Goal: Information Seeking & Learning: Find specific fact

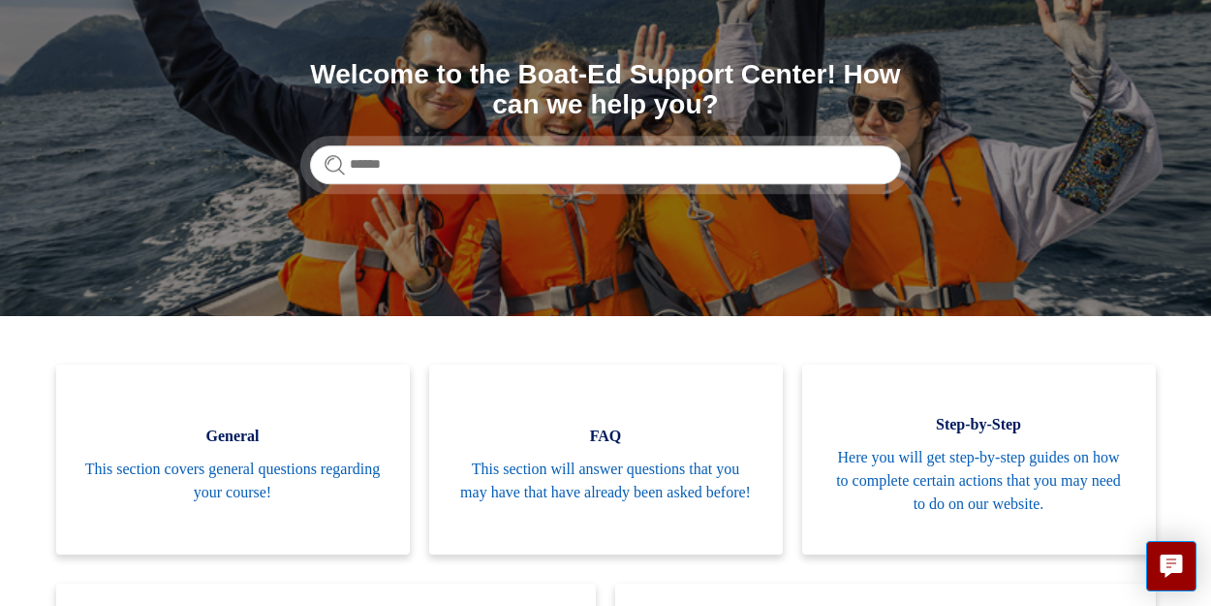
scroll to position [197, 0]
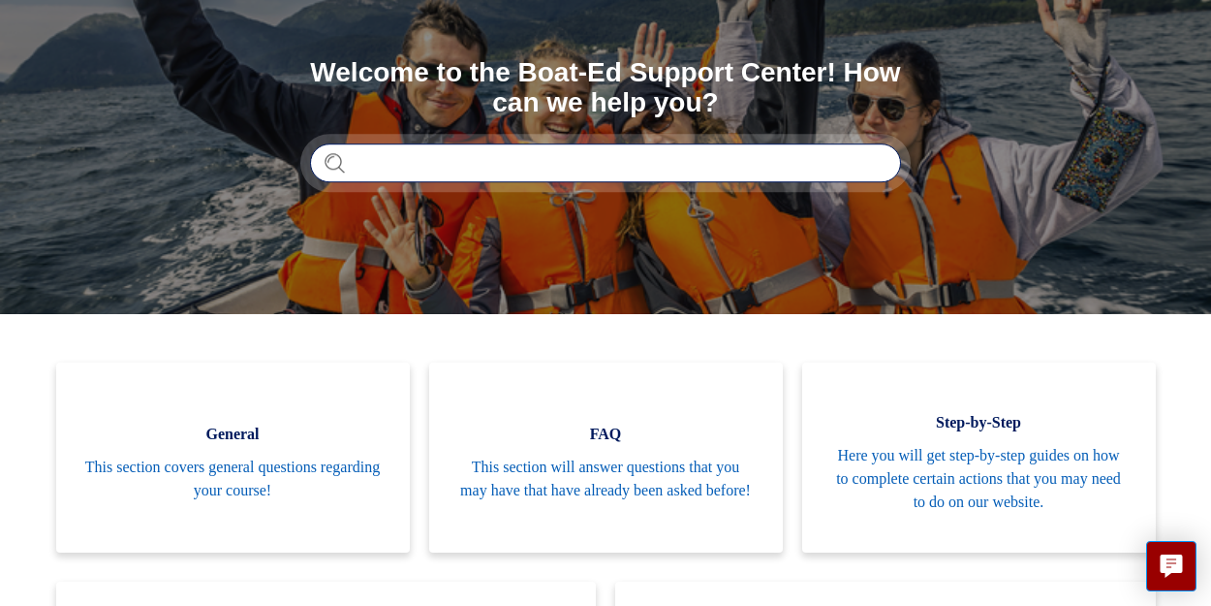
click at [411, 159] on input "Search" at bounding box center [605, 162] width 591 height 39
click at [393, 160] on input "****" at bounding box center [605, 162] width 591 height 39
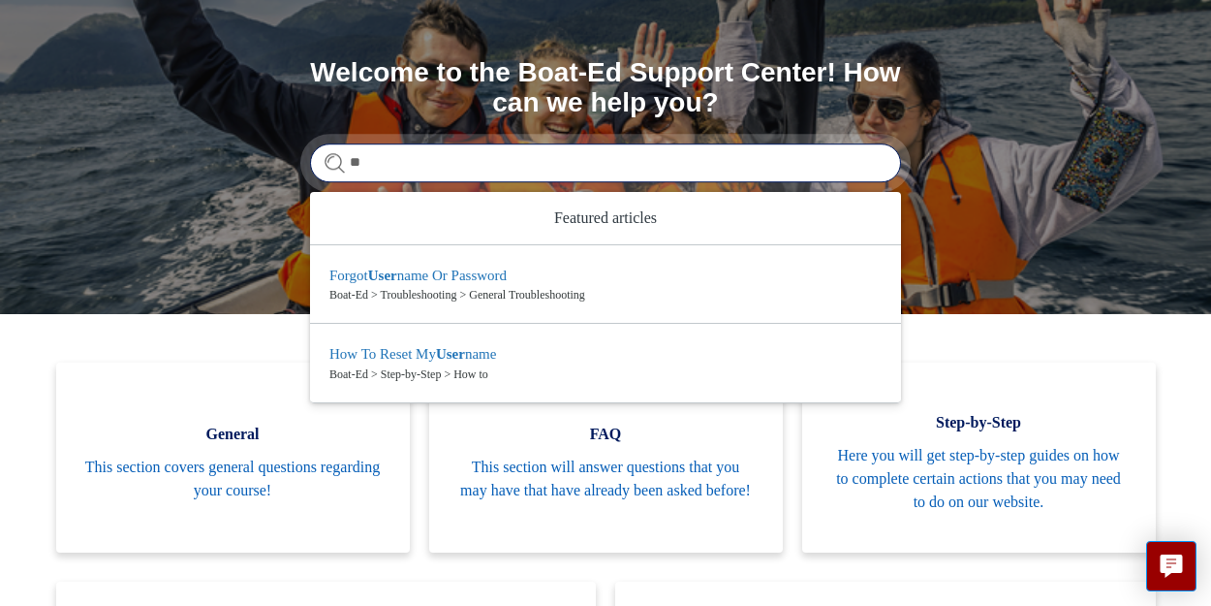
type input "*"
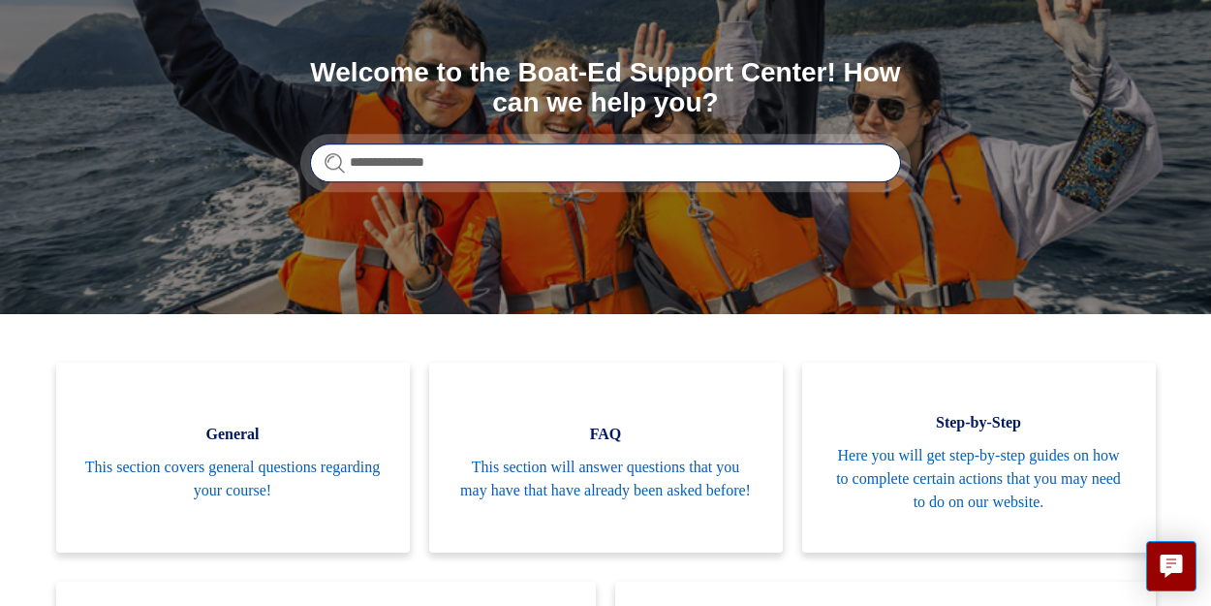
type input "**********"
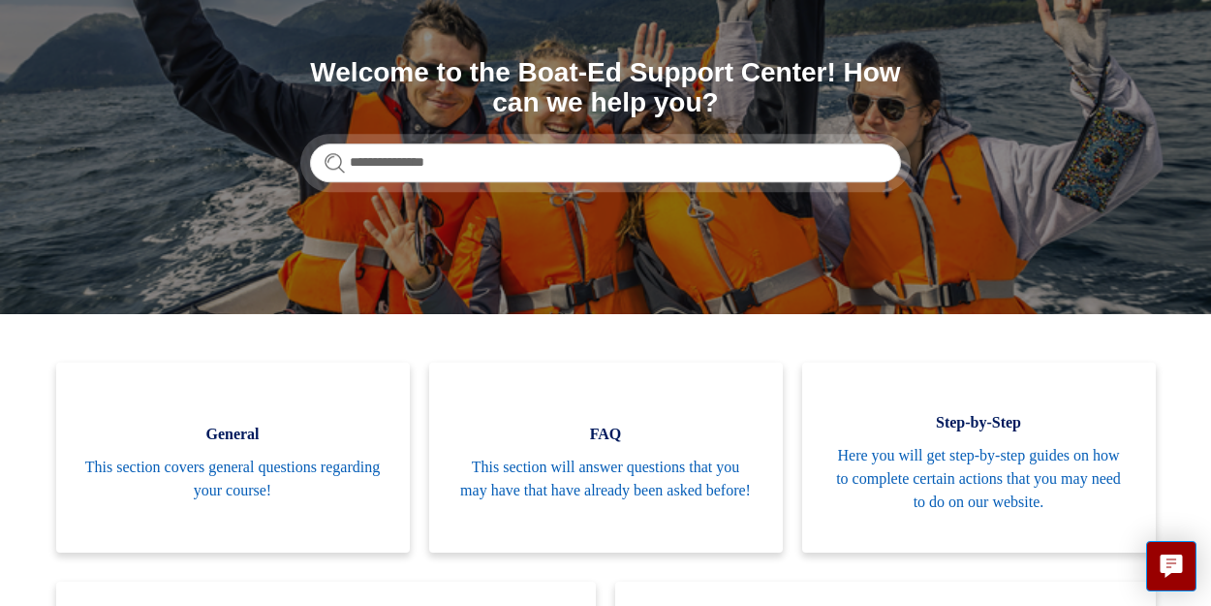
drag, startPoint x: 621, startPoint y: 193, endPoint x: 579, endPoint y: 238, distance: 62.4
click at [579, 238] on section "**********" at bounding box center [605, 120] width 1211 height 388
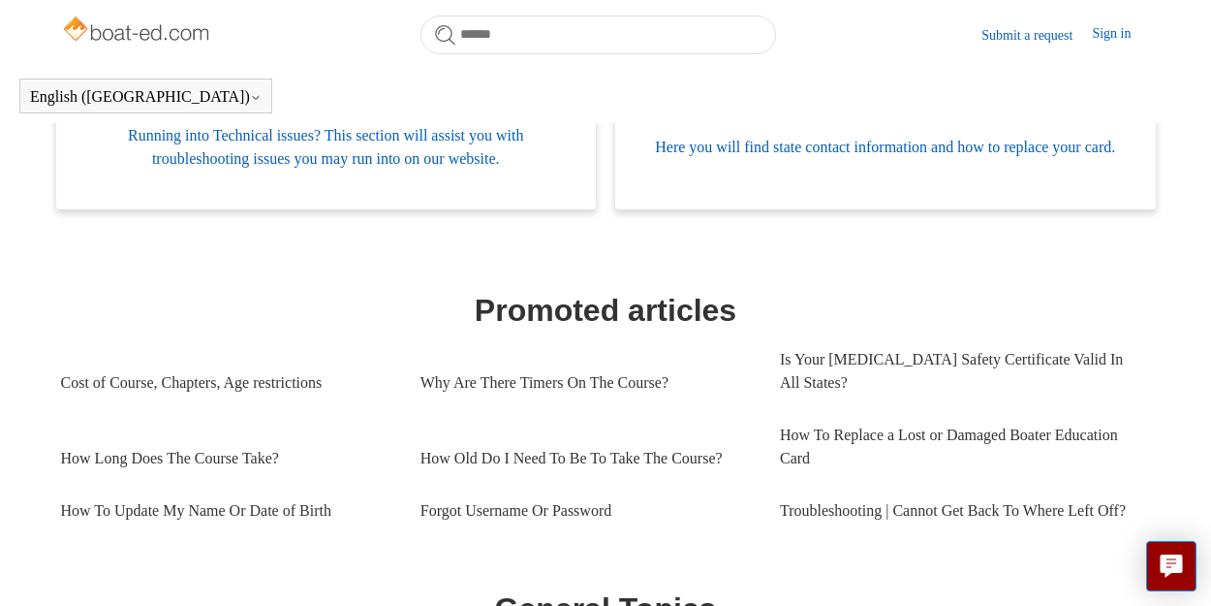
scroll to position [689, 0]
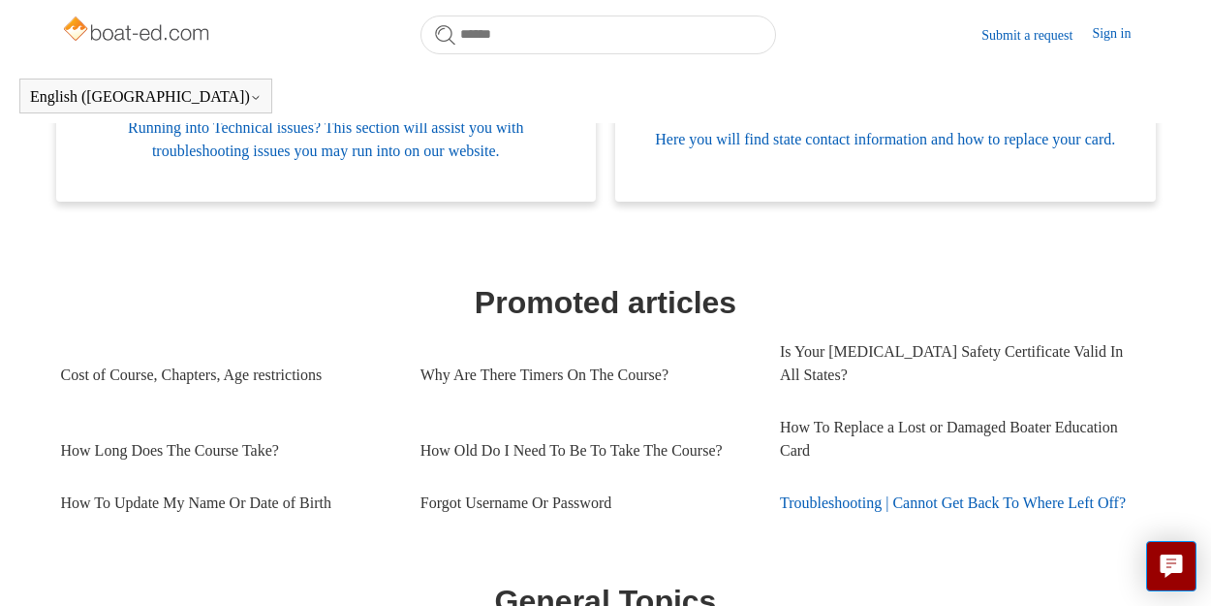
click at [979, 507] on link "Troubleshooting | Cannot Get Back To Where Left Off?" at bounding box center [960, 503] width 360 height 52
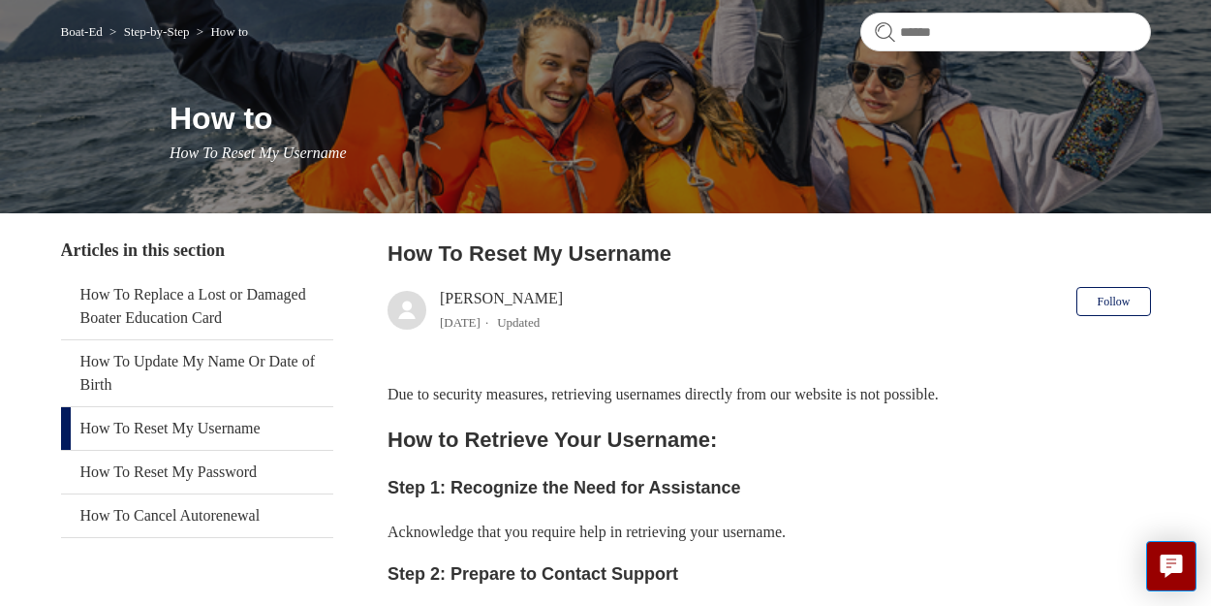
scroll to position [160, 0]
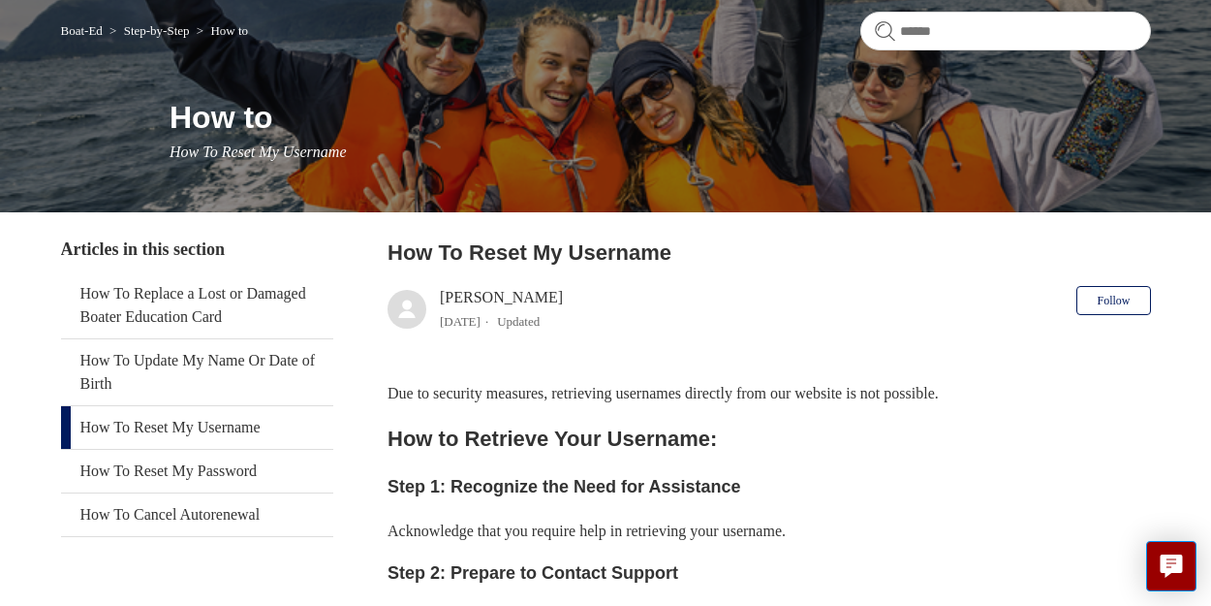
click at [200, 425] on link "How To Reset My Username" at bounding box center [197, 427] width 272 height 43
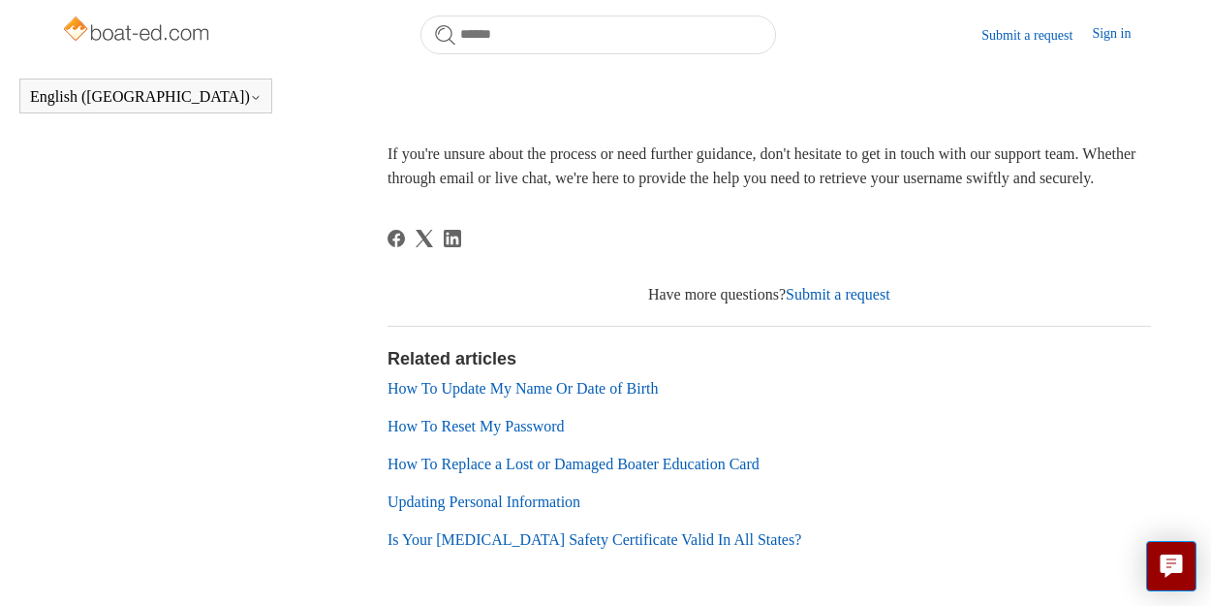
scroll to position [969, 0]
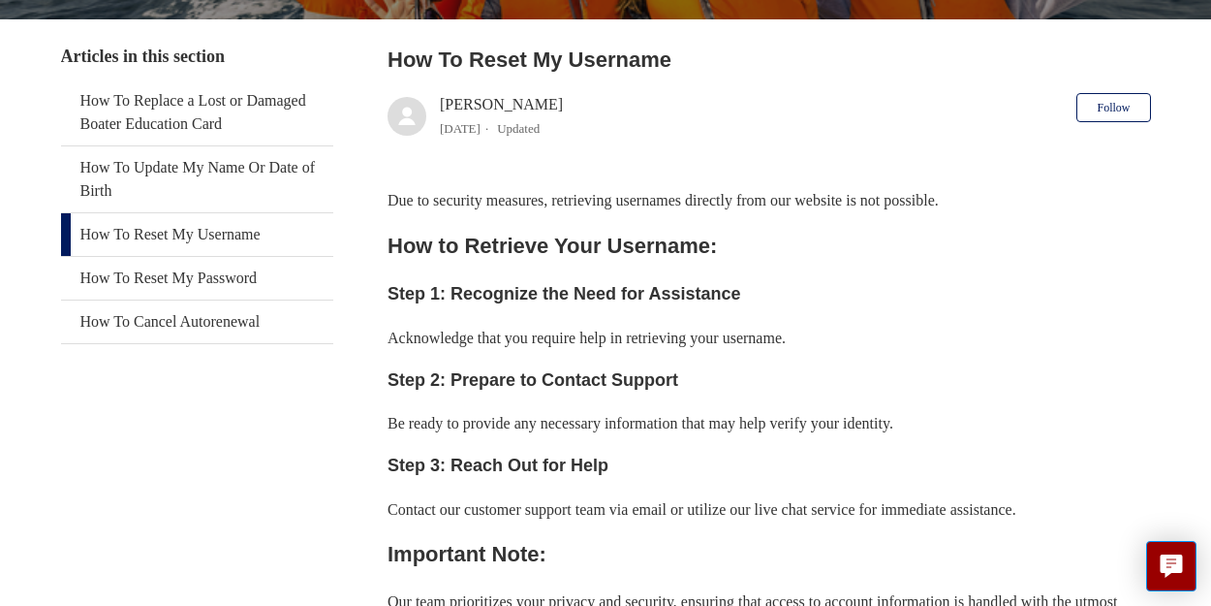
scroll to position [350, 0]
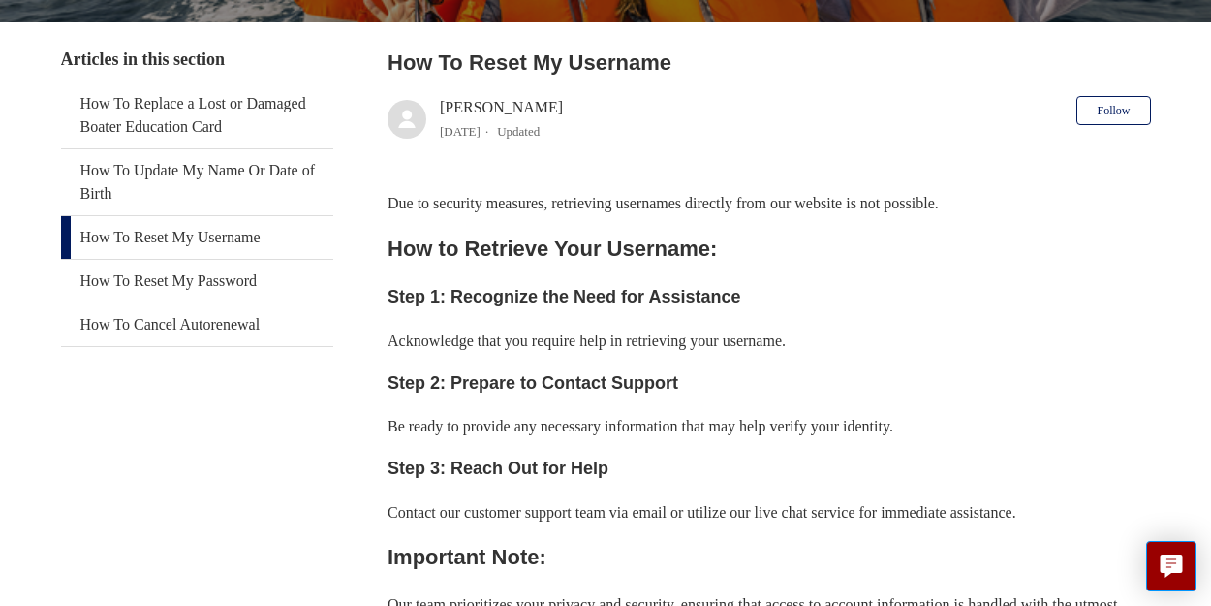
click at [254, 239] on link "How To Reset My Username" at bounding box center [197, 237] width 272 height 43
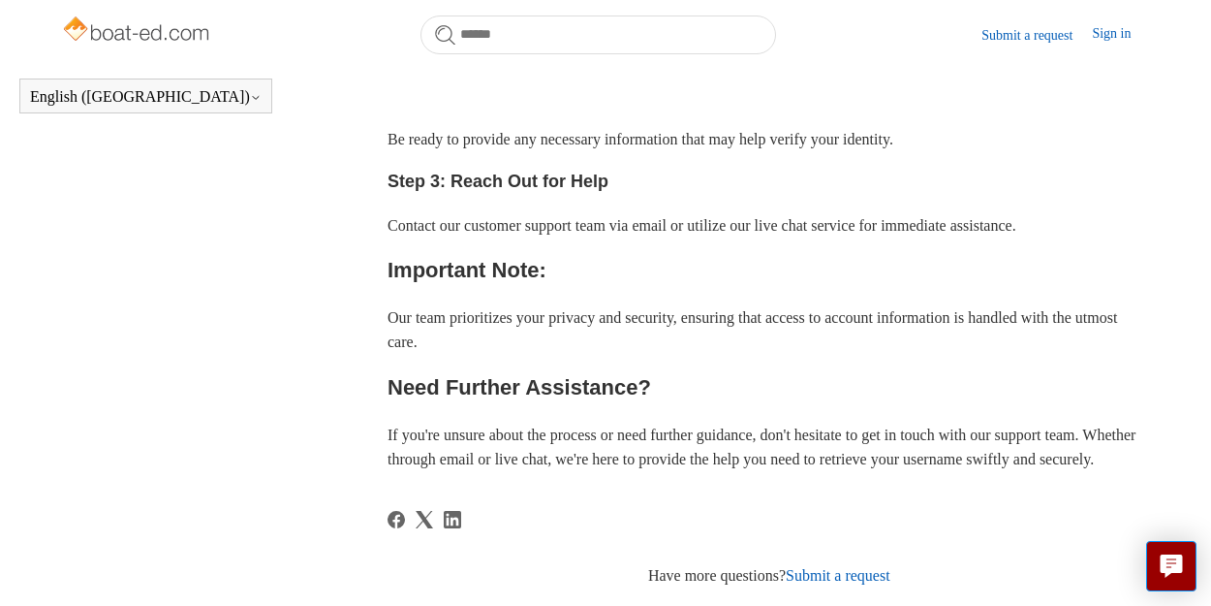
scroll to position [583, 0]
click at [1168, 552] on button "Live chat" at bounding box center [1171, 566] width 50 height 50
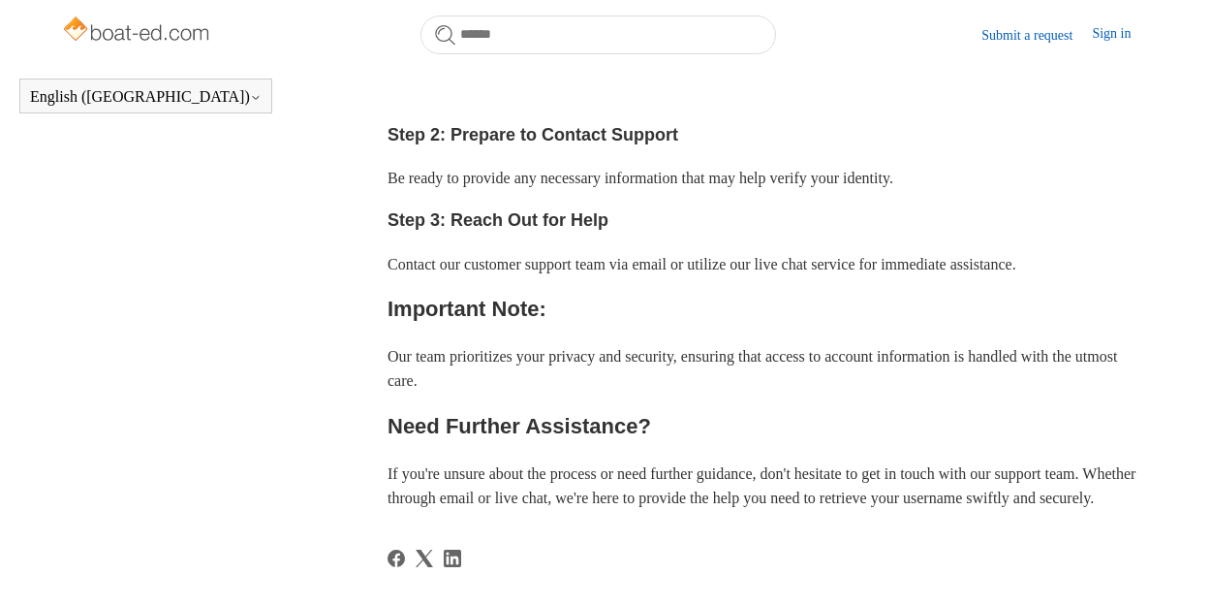
scroll to position [540, 0]
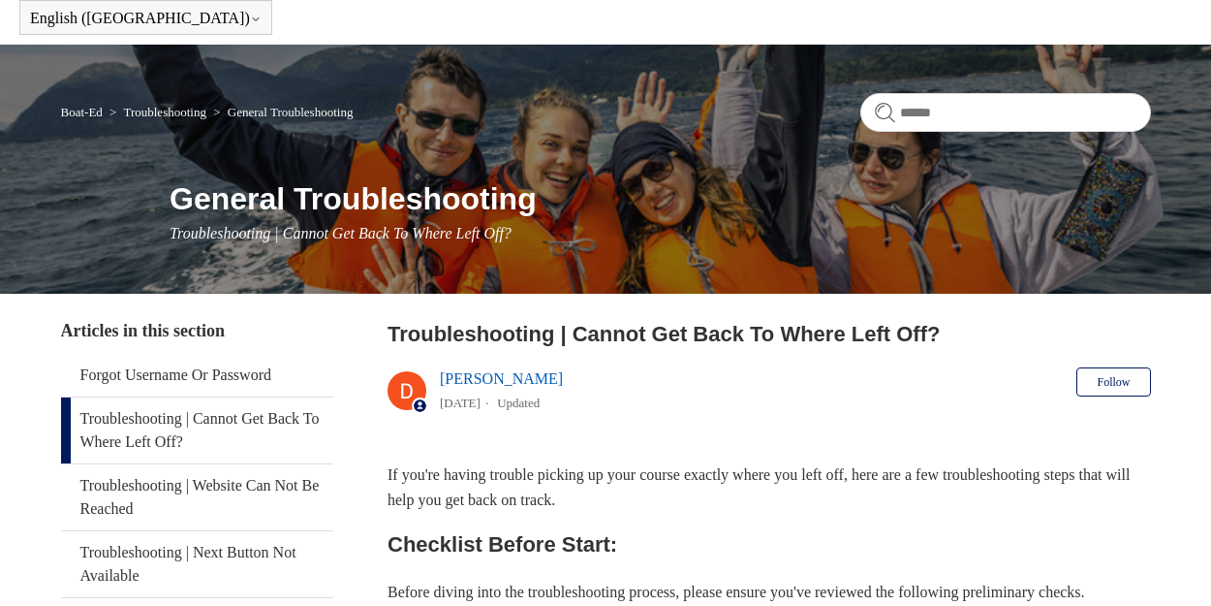
scroll to position [79, 0]
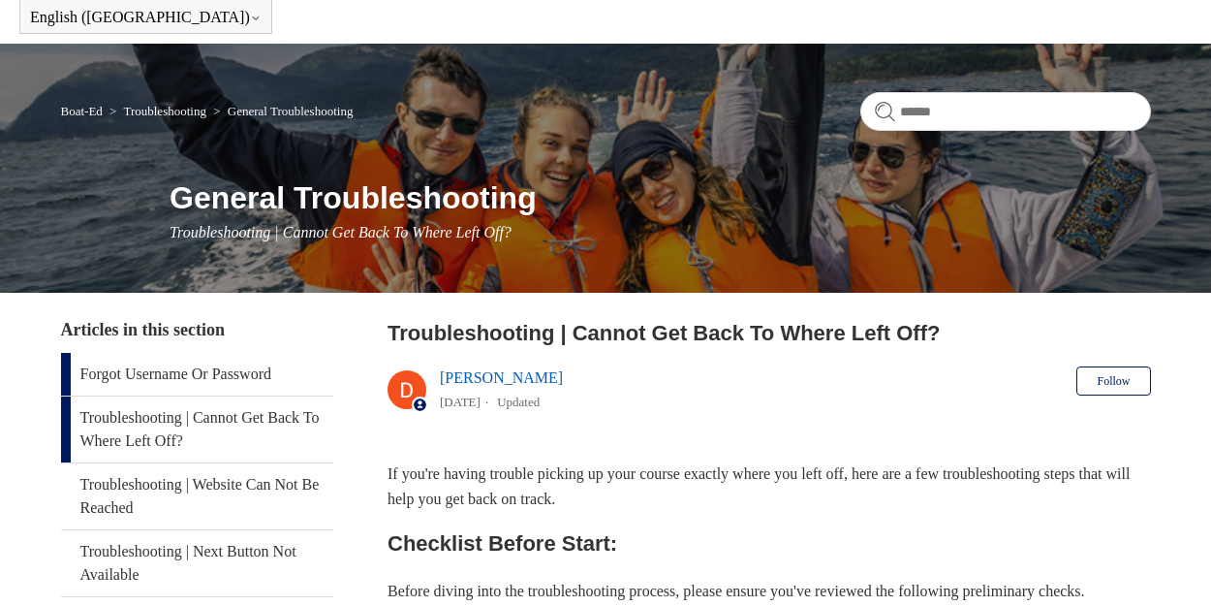
click at [217, 369] on link "Forgot Username Or Password" at bounding box center [197, 374] width 272 height 43
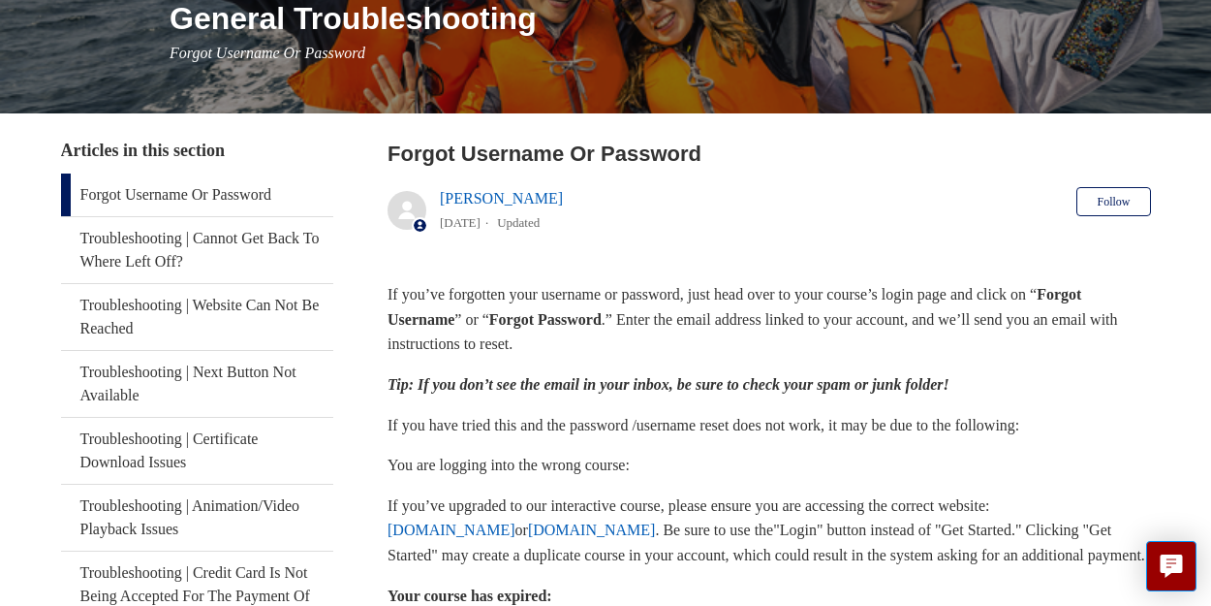
scroll to position [260, 0]
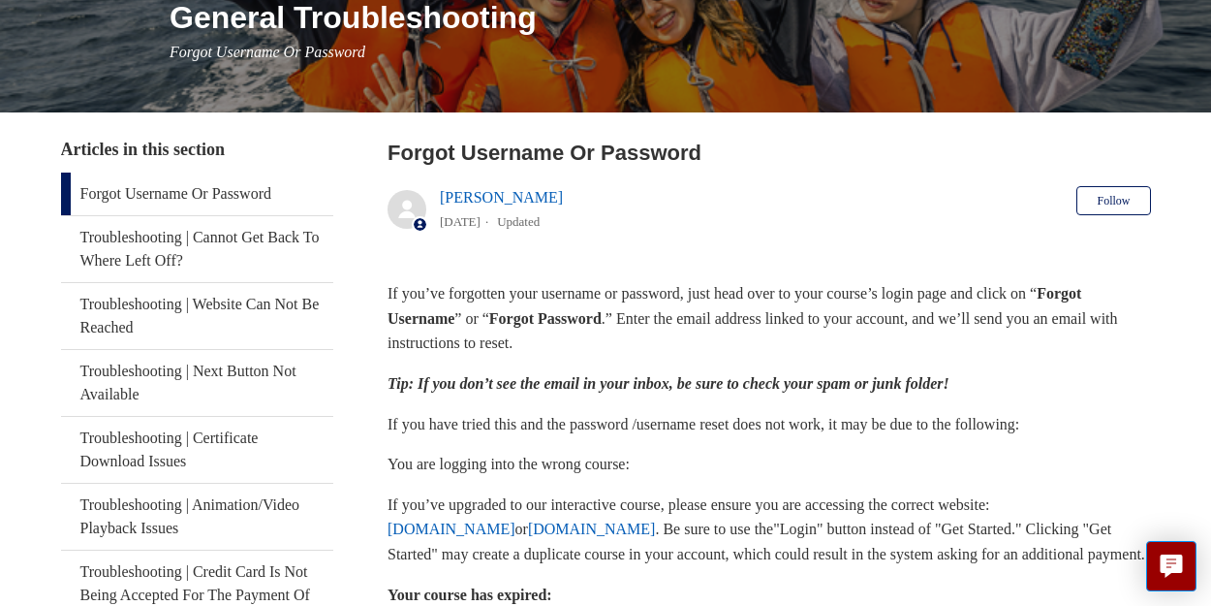
click at [582, 320] on strong "Forgot Password" at bounding box center [545, 318] width 112 height 16
click at [1081, 292] on strong "Forgot Username" at bounding box center [735, 306] width 694 height 42
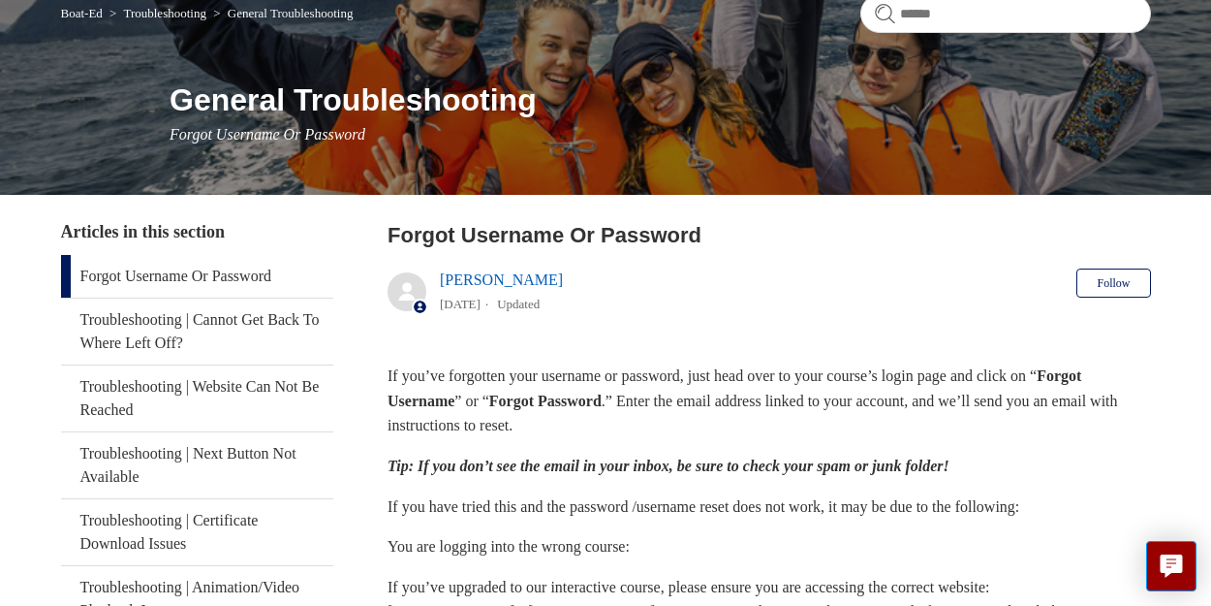
scroll to position [176, 0]
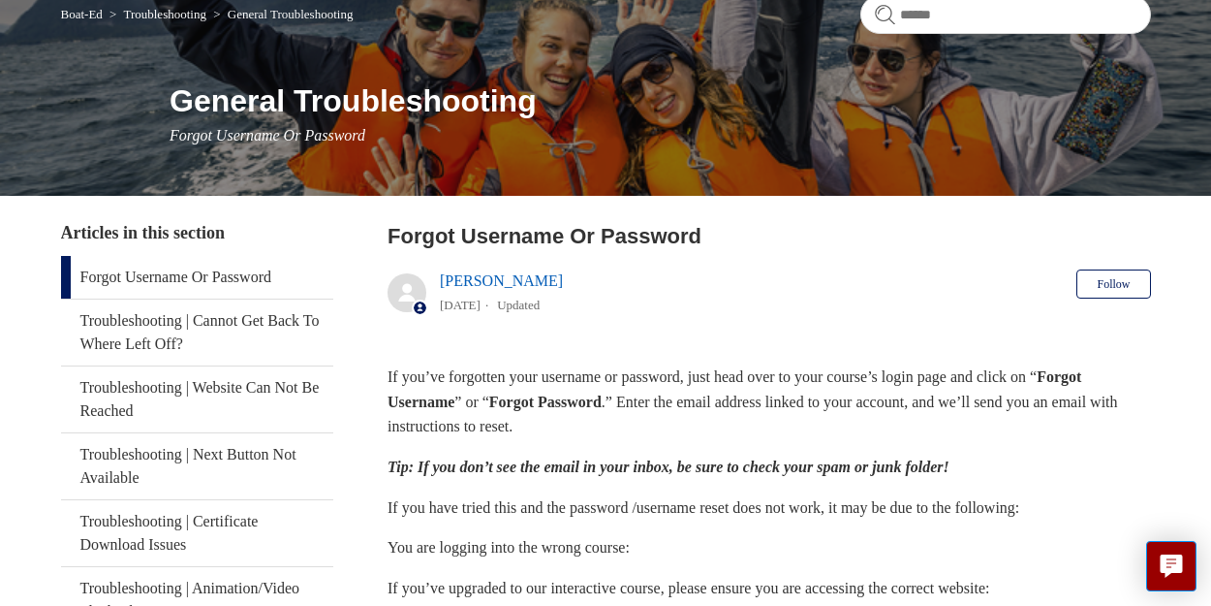
click at [195, 278] on link "Forgot Username Or Password" at bounding box center [197, 277] width 272 height 43
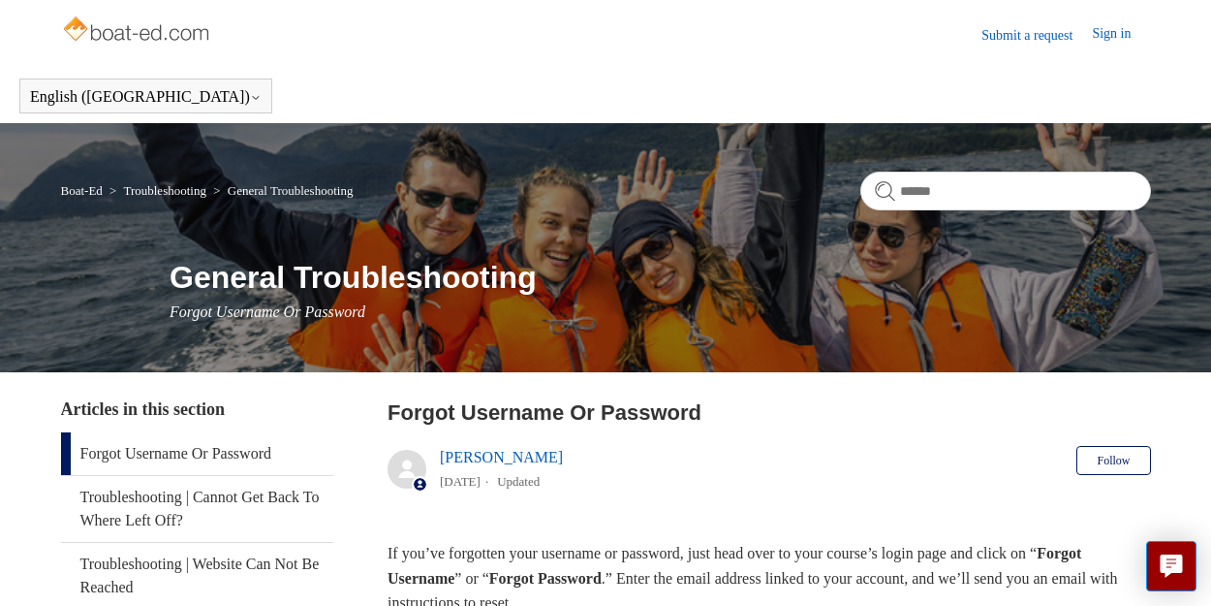
drag, startPoint x: 0, startPoint y: 0, endPoint x: 120, endPoint y: 253, distance: 280.0
click at [120, 253] on div "Boat-Ed Troubleshooting General Troubleshooting General Troubleshooting Forgot …" at bounding box center [605, 247] width 1211 height 249
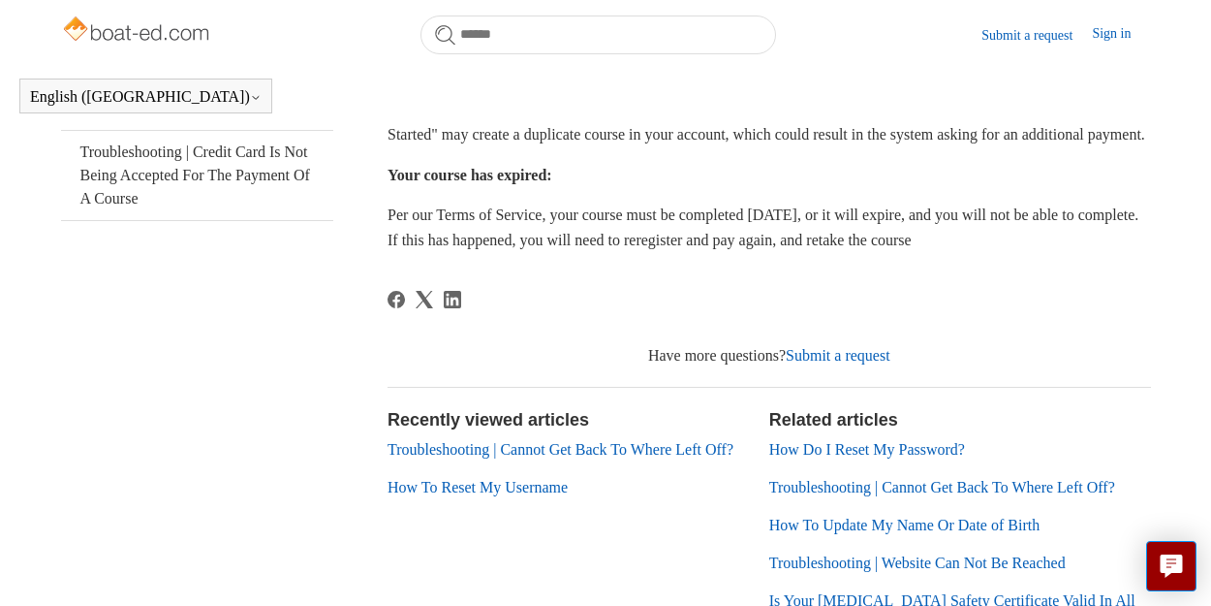
scroll to position [626, 0]
click at [552, 182] on strong "Your course has expired:" at bounding box center [470, 174] width 165 height 16
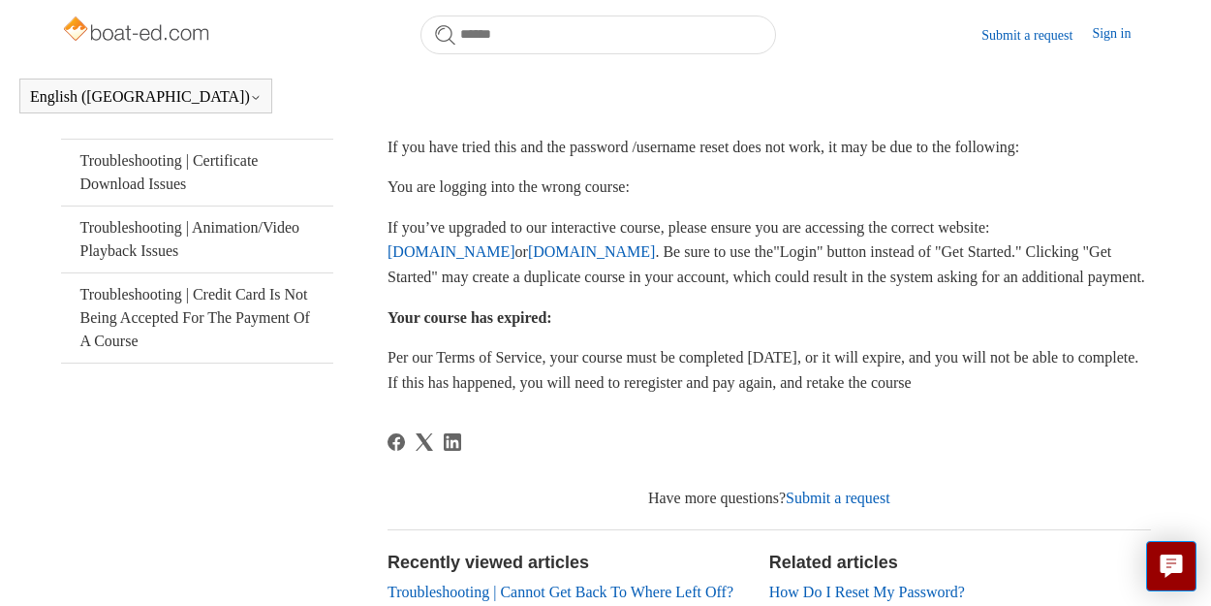
scroll to position [482, 0]
click at [670, 379] on p "Per our Terms of Service, your course must be completed [DATE], or it will expi…" at bounding box center [770, 370] width 764 height 49
click at [1095, 31] on link "Sign in" at bounding box center [1121, 34] width 58 height 23
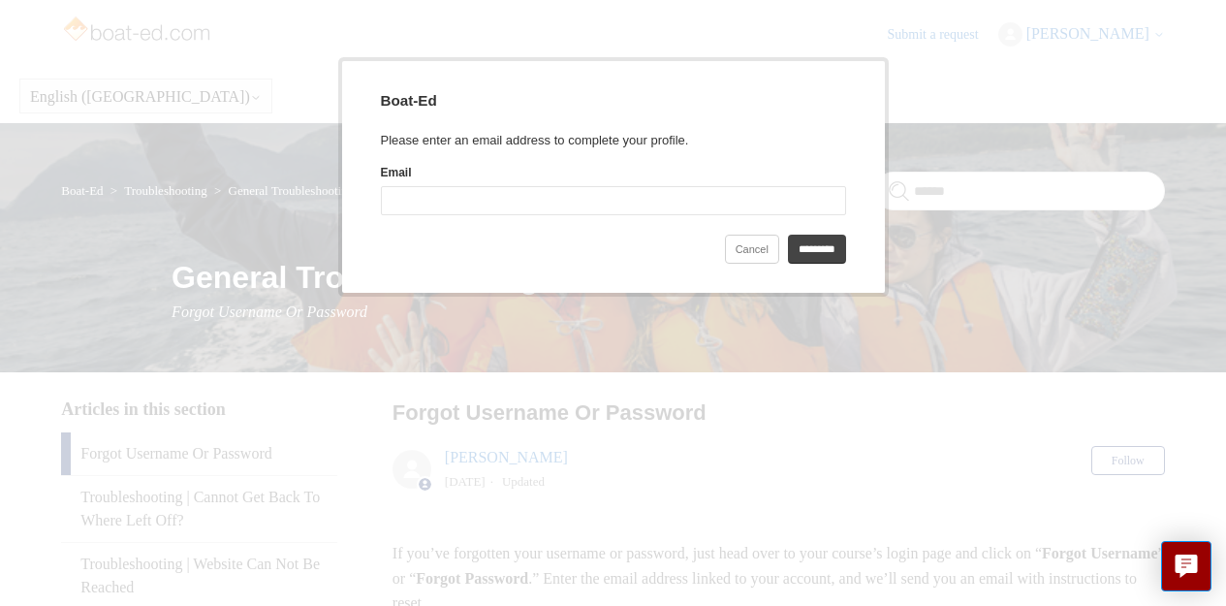
click at [449, 201] on input "Email" at bounding box center [613, 200] width 465 height 29
type input "**********"
click at [812, 238] on input "*********" at bounding box center [817, 249] width 58 height 29
click at [812, 241] on input "*********" at bounding box center [817, 249] width 58 height 29
